Goal: Find specific page/section: Find specific page/section

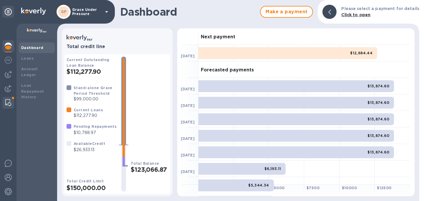
click at [10, 100] on img at bounding box center [8, 102] width 6 height 7
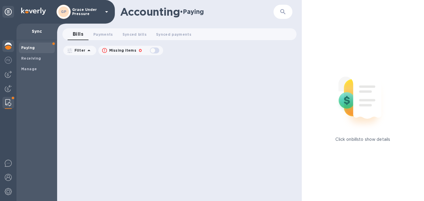
click at [9, 45] on img at bounding box center [8, 45] width 7 height 7
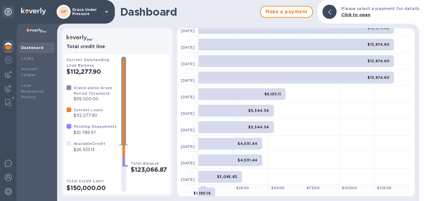
scroll to position [92, 0]
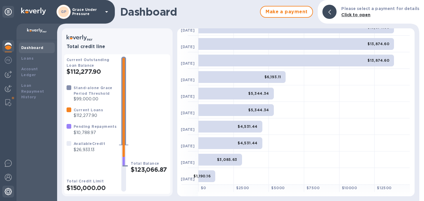
click at [6, 193] on img at bounding box center [8, 191] width 7 height 7
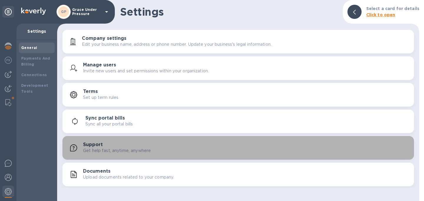
click at [91, 146] on h3 "Support" at bounding box center [93, 145] width 20 height 6
